Goal: Navigation & Orientation: Understand site structure

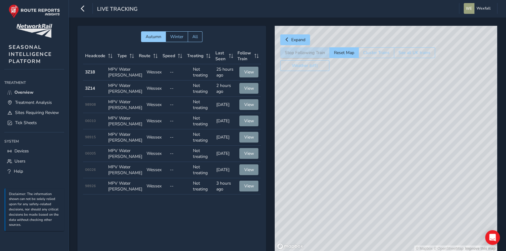
drag, startPoint x: 363, startPoint y: 189, endPoint x: 451, endPoint y: 48, distance: 166.2
click at [451, 48] on div "© Mapbox © OpenStreetMap Improve this map" at bounding box center [386, 139] width 223 height 226
drag, startPoint x: 399, startPoint y: 179, endPoint x: 443, endPoint y: 138, distance: 60.5
click at [443, 138] on div "© Mapbox © OpenStreetMap Improve this map" at bounding box center [386, 139] width 223 height 226
click at [415, 172] on div "© Mapbox © OpenStreetMap Improve this map" at bounding box center [386, 139] width 223 height 226
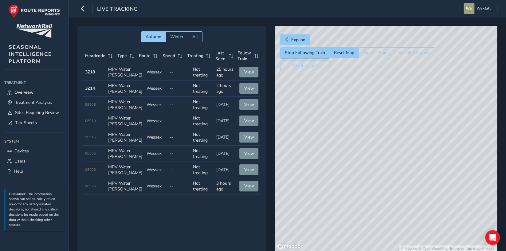
click at [365, 160] on div "© Mapbox © OpenStreetMap Improve this map © Maxar" at bounding box center [386, 139] width 223 height 226
drag, startPoint x: 351, startPoint y: 183, endPoint x: 434, endPoint y: 186, distance: 83.1
click at [434, 186] on div "© Mapbox © OpenStreetMap Improve this map" at bounding box center [386, 139] width 223 height 226
drag, startPoint x: 401, startPoint y: 176, endPoint x: 369, endPoint y: 133, distance: 53.8
click at [369, 133] on div "© Mapbox © OpenStreetMap Improve this map" at bounding box center [386, 139] width 223 height 226
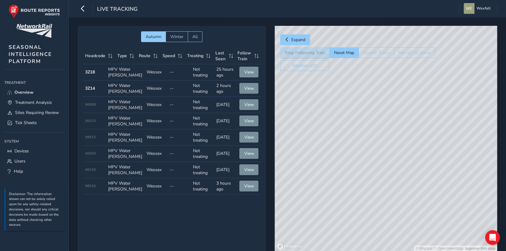
drag, startPoint x: 368, startPoint y: 158, endPoint x: 387, endPoint y: 167, distance: 21.2
click at [387, 167] on div "© Mapbox © OpenStreetMap Improve this map" at bounding box center [386, 139] width 223 height 226
drag, startPoint x: 338, startPoint y: 152, endPoint x: 391, endPoint y: 173, distance: 57.3
click at [391, 173] on div "© Mapbox © OpenStreetMap Improve this map" at bounding box center [386, 139] width 223 height 226
drag, startPoint x: 404, startPoint y: 163, endPoint x: 386, endPoint y: 170, distance: 19.6
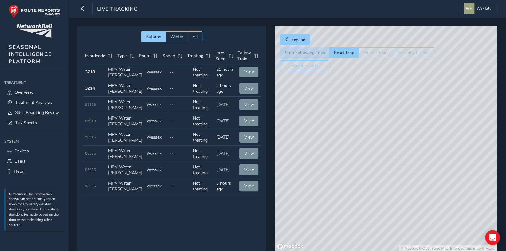
click at [386, 170] on div "© Mapbox © OpenStreetMap Improve this map © Maxar" at bounding box center [386, 139] width 223 height 226
